Goal: Find specific page/section: Find specific page/section

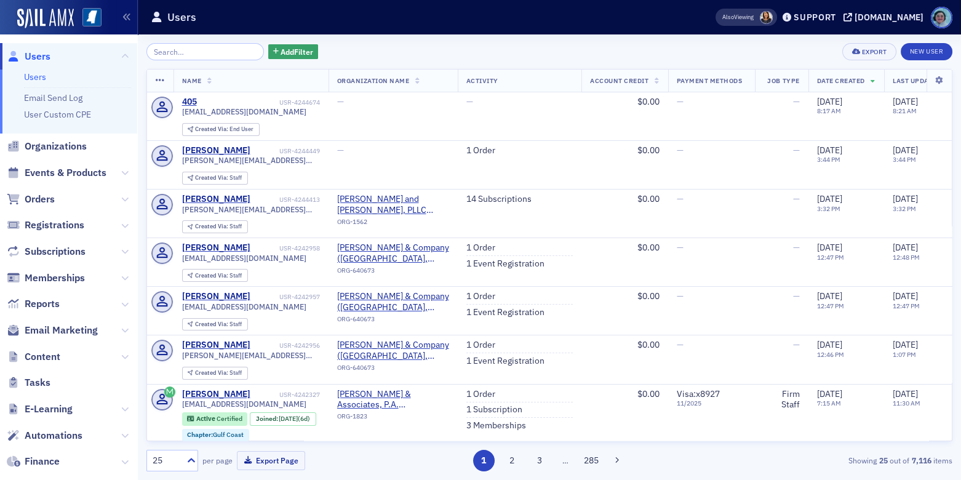
click at [77, 182] on span "Events & Products" at bounding box center [68, 173] width 137 height 26
click at [79, 177] on span "Events & Products" at bounding box center [66, 173] width 82 height 14
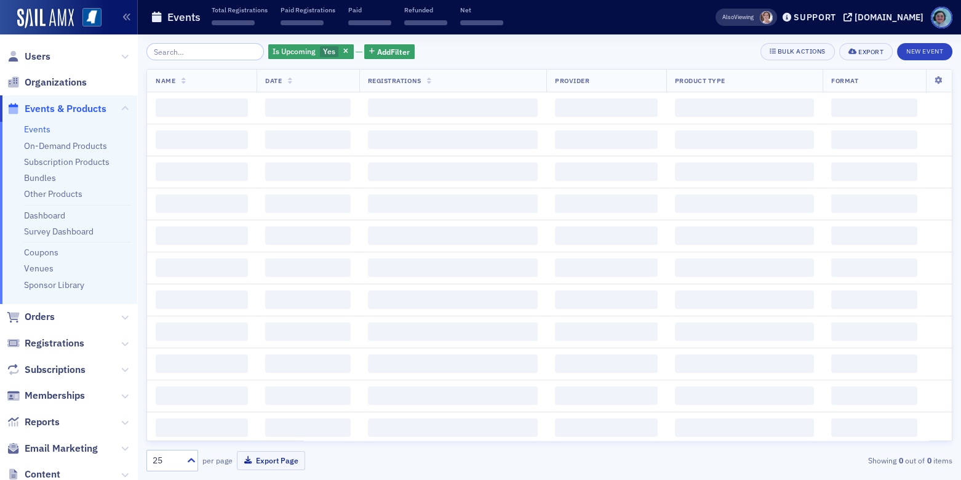
click at [178, 52] on input "search" at bounding box center [205, 51] width 118 height 17
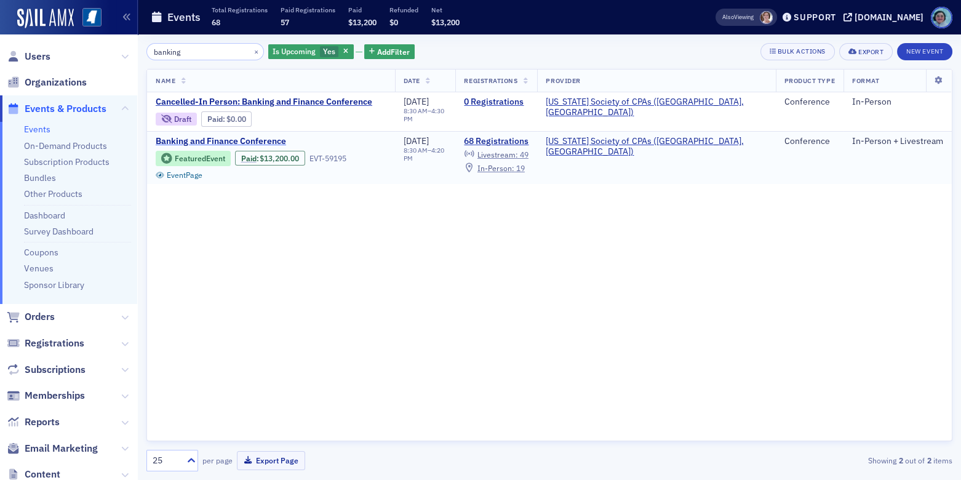
type input "banking"
click at [250, 137] on span "Banking and Finance Conference" at bounding box center [259, 141] width 207 height 11
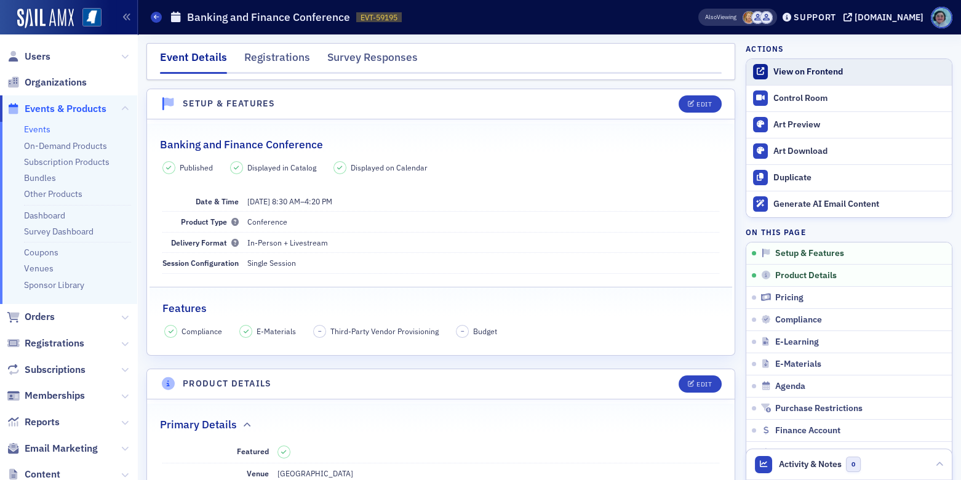
click at [819, 70] on div "View on Frontend" at bounding box center [860, 71] width 172 height 11
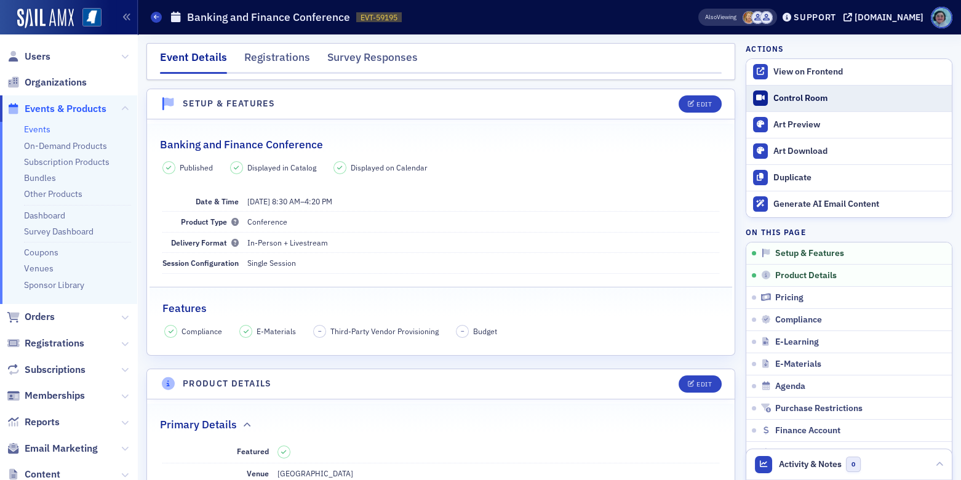
click at [845, 99] on div "Control Room" at bounding box center [860, 98] width 172 height 11
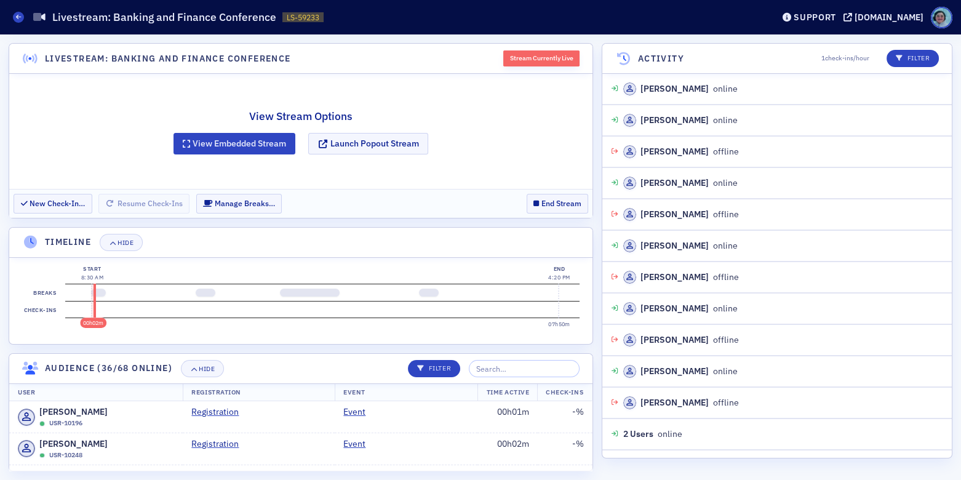
scroll to position [1025, 0]
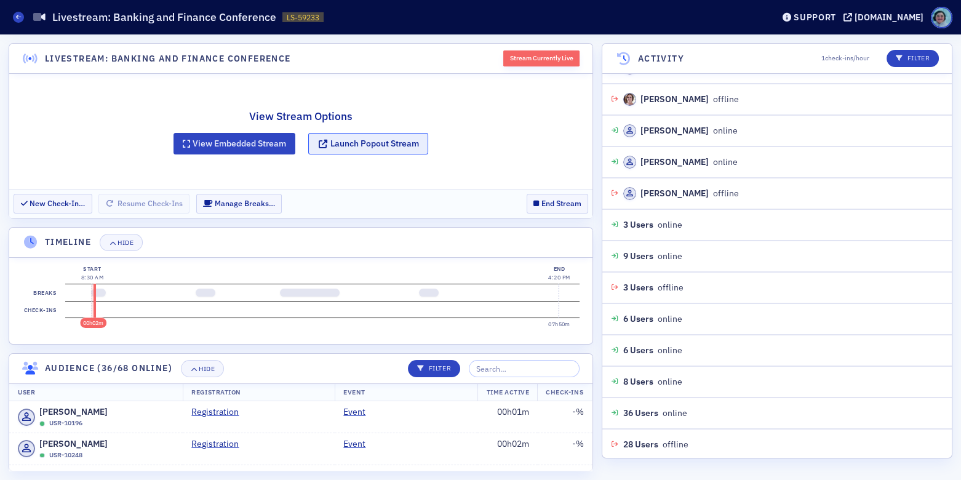
click at [393, 144] on button "Launch Popout Stream" at bounding box center [368, 144] width 120 height 22
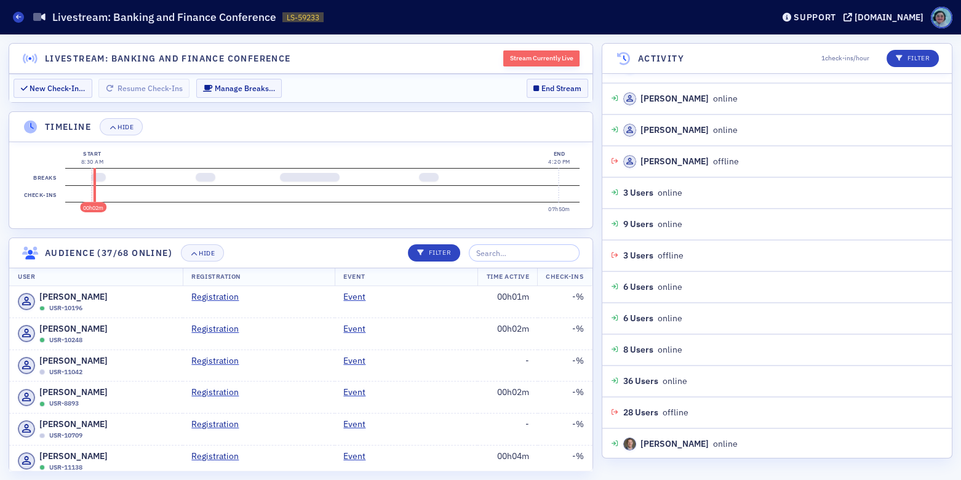
scroll to position [1088, 0]
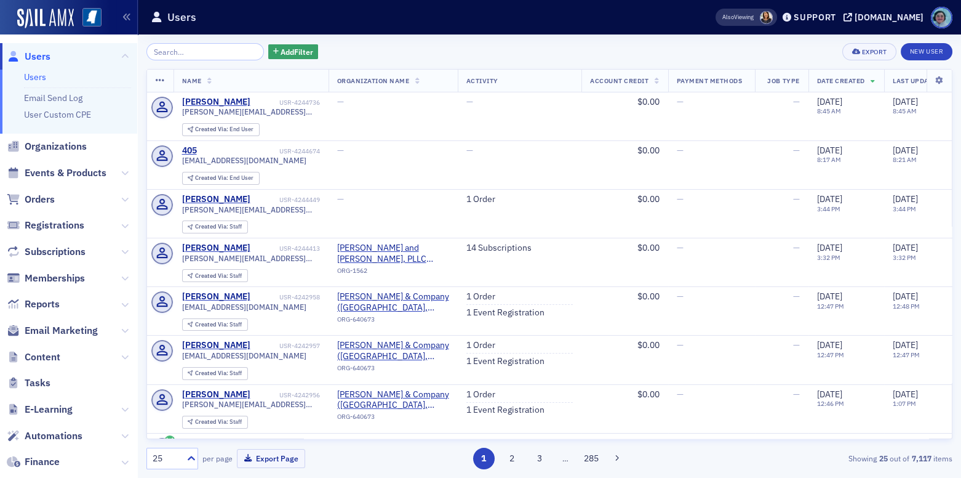
click at [62, 162] on span "Events & Products" at bounding box center [68, 173] width 137 height 26
click at [62, 171] on span "Events & Products" at bounding box center [66, 173] width 82 height 14
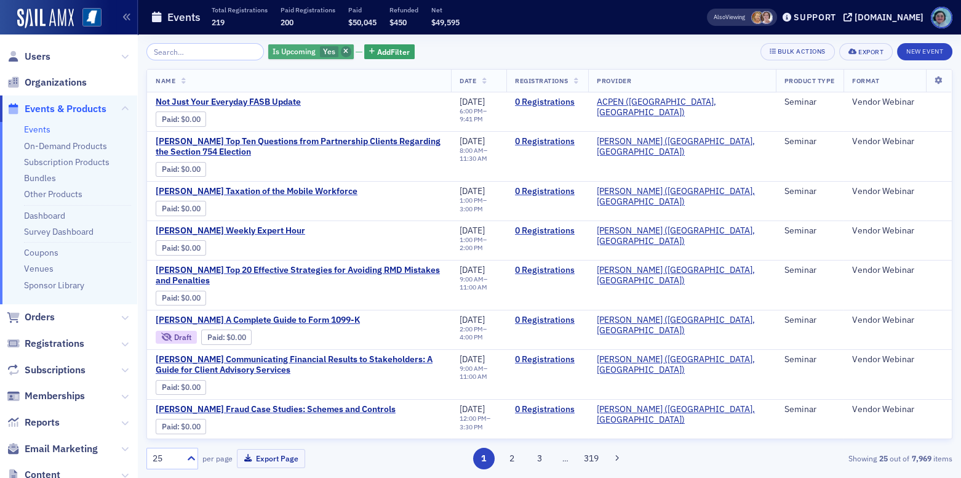
click at [343, 52] on icon "button" at bounding box center [345, 52] width 5 height 7
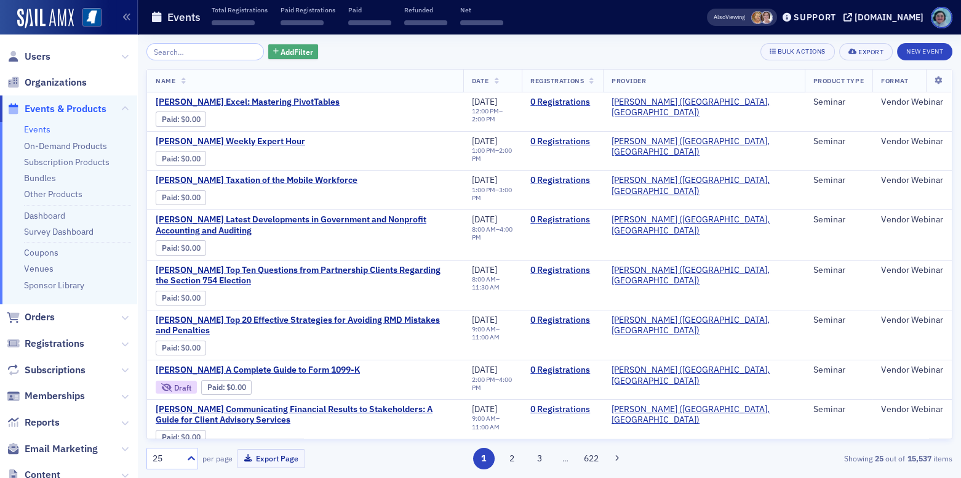
click at [290, 48] on span "Add Filter" at bounding box center [297, 51] width 33 height 11
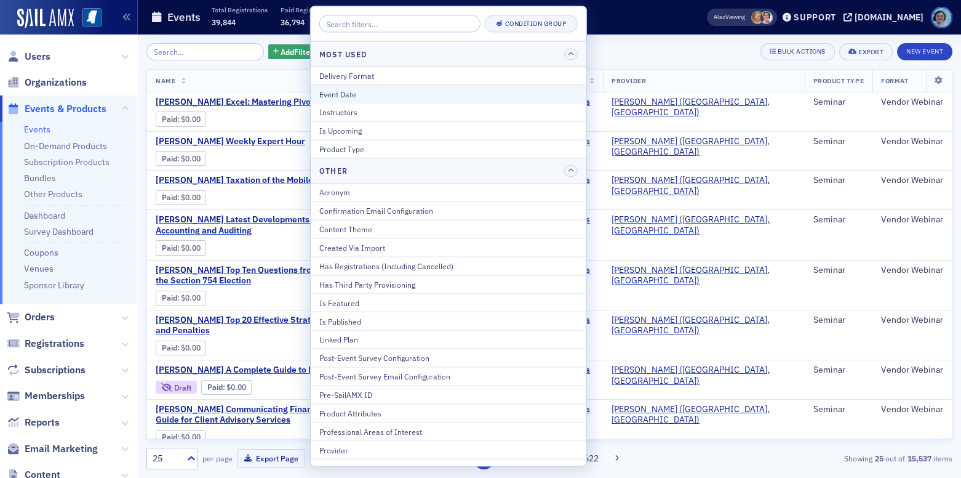
click at [347, 88] on div "Event Date" at bounding box center [448, 93] width 258 height 11
select select "7"
select select "2025"
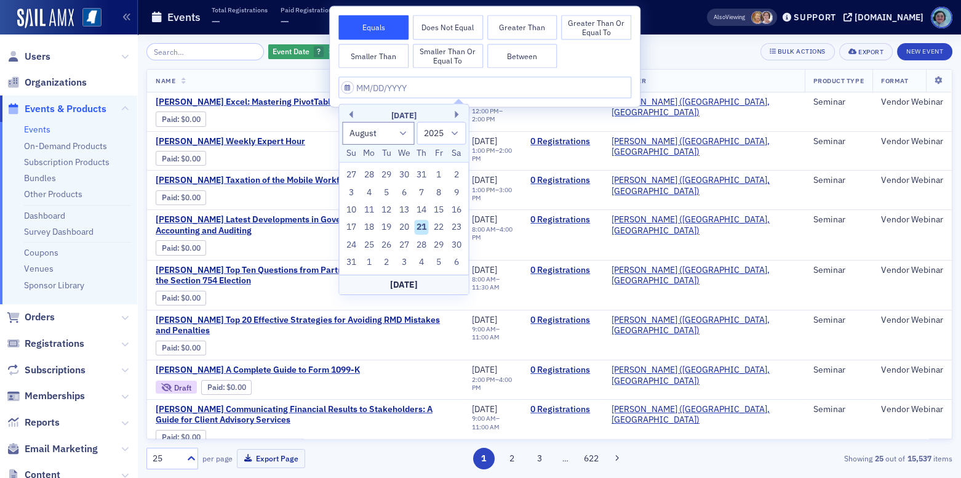
click at [427, 225] on div "21" at bounding box center [421, 227] width 15 height 15
type input "08/21/2025"
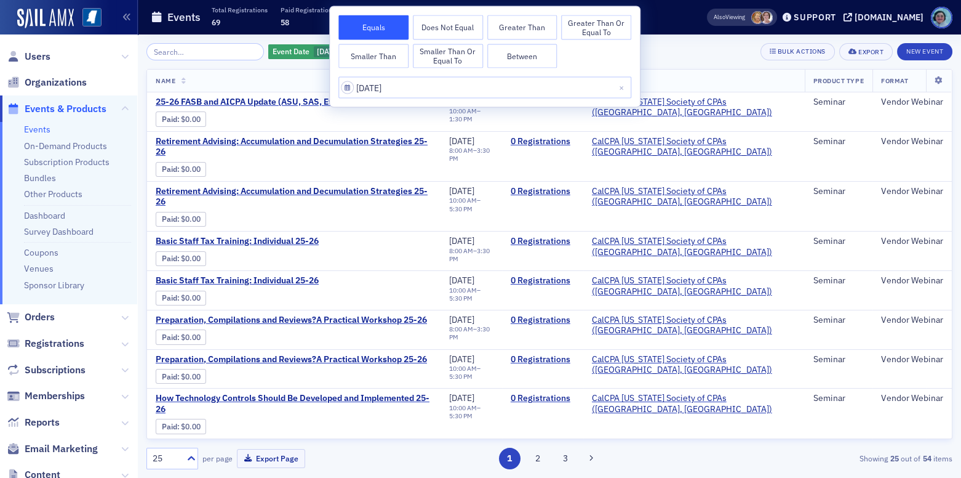
click at [657, 46] on div "Event Date 8/21/2025 Add Filter Bulk Actions Export New Event" at bounding box center [549, 51] width 806 height 17
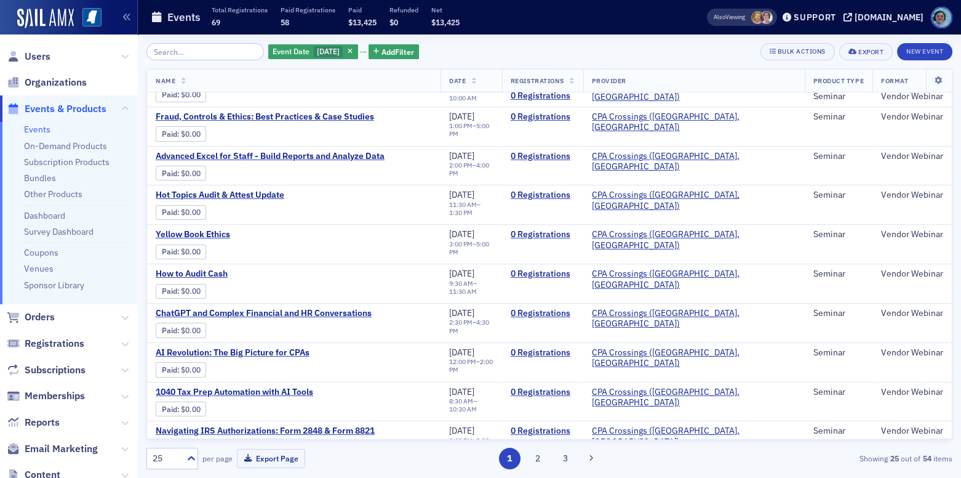
scroll to position [643, 0]
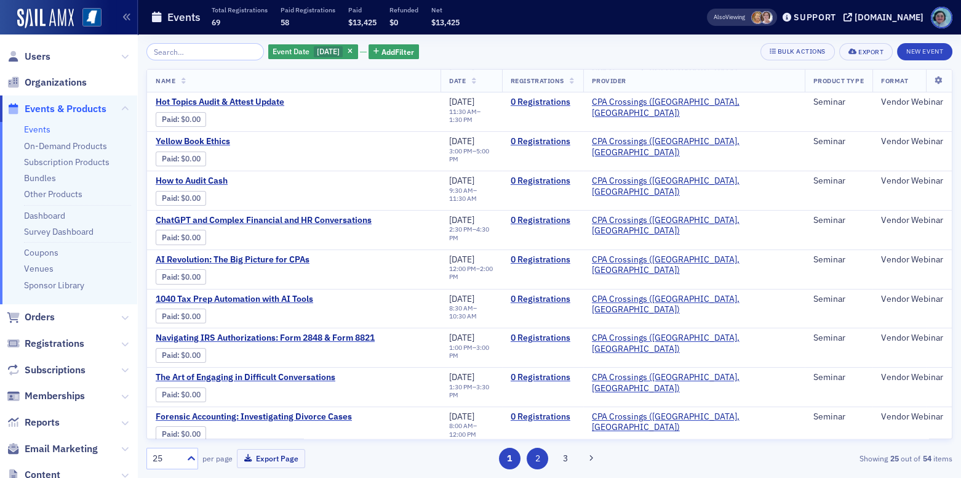
click at [541, 455] on button "2" at bounding box center [538, 458] width 22 height 22
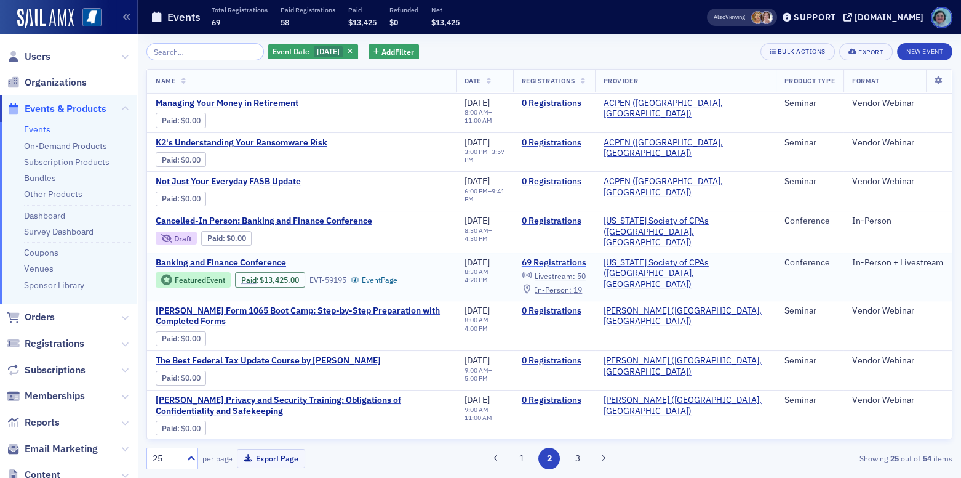
scroll to position [492, 0]
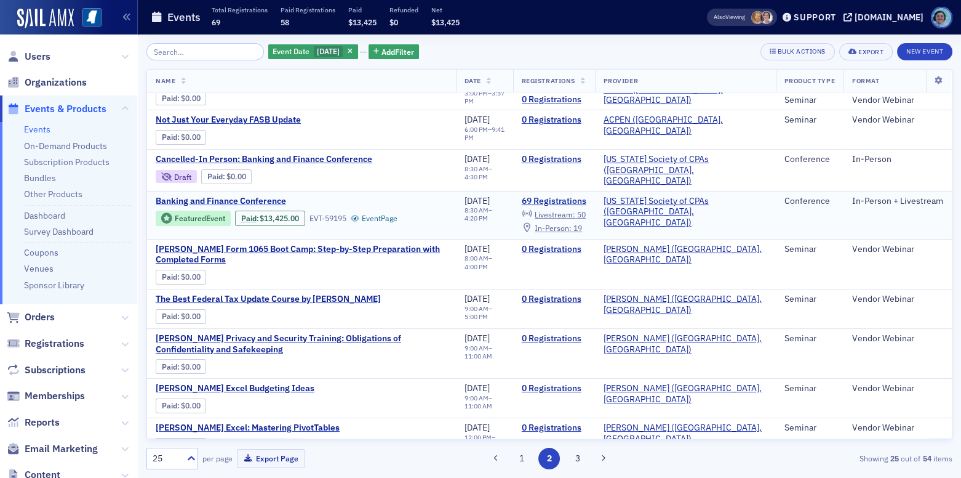
click at [265, 196] on span "Banking and Finance Conference" at bounding box center [259, 201] width 207 height 11
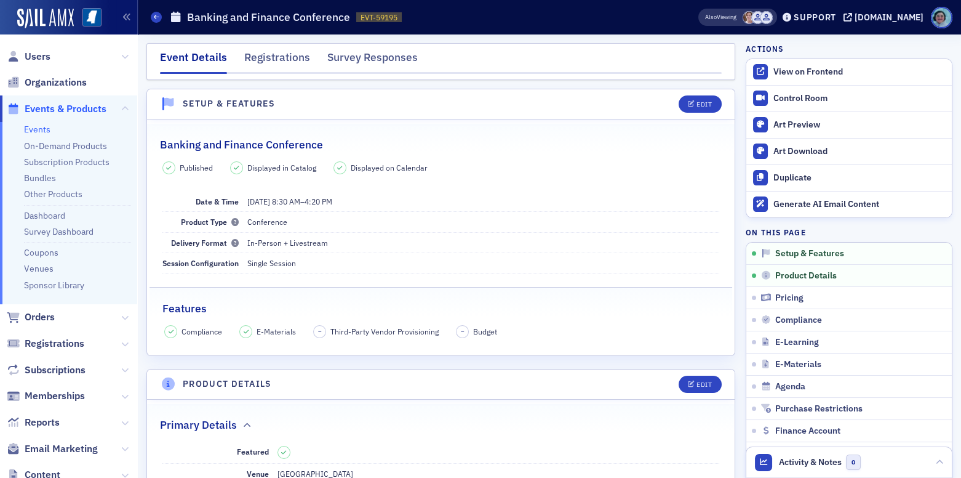
click at [809, 57] on div "Actions View on Frontend Control Room Art Preview Art Download Duplicate Genera…" at bounding box center [849, 265] width 207 height 445
click at [813, 66] on div "View on Frontend" at bounding box center [860, 71] width 172 height 11
